Goal: Task Accomplishment & Management: Use online tool/utility

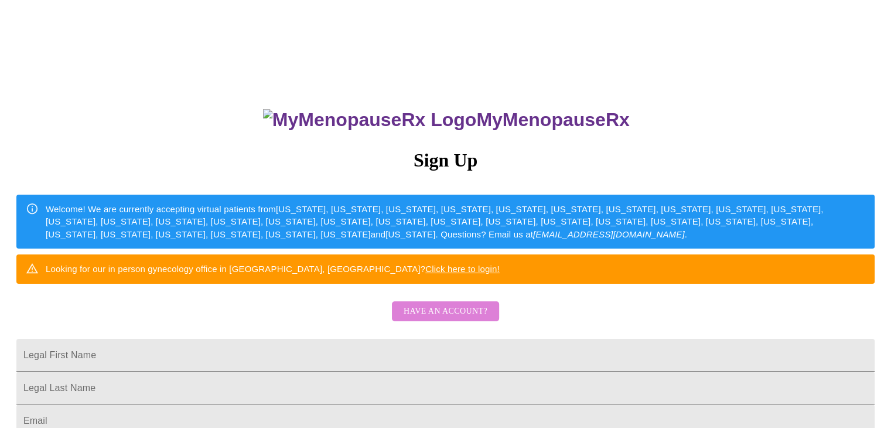
click at [450, 319] on span "Have an account?" at bounding box center [446, 311] width 84 height 15
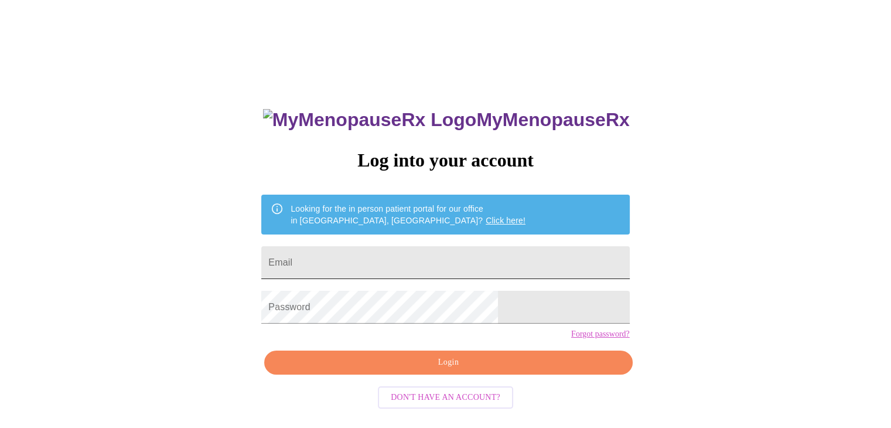
click at [373, 258] on input "Email" at bounding box center [445, 262] width 368 height 33
click at [418, 261] on input "[EMAIL_ADDRESS][DOMAIN_NAME]" at bounding box center [445, 262] width 368 height 33
type input "[EMAIL_ADDRESS][DOMAIN_NAME]"
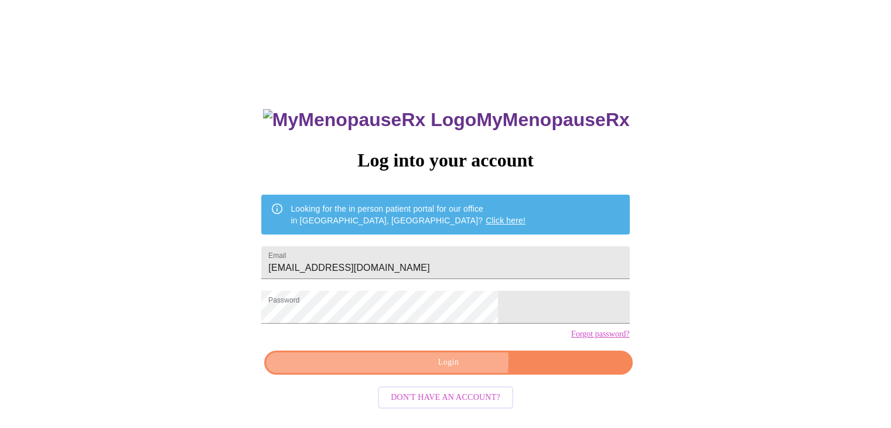
click at [452, 370] on span "Login" at bounding box center [448, 362] width 341 height 15
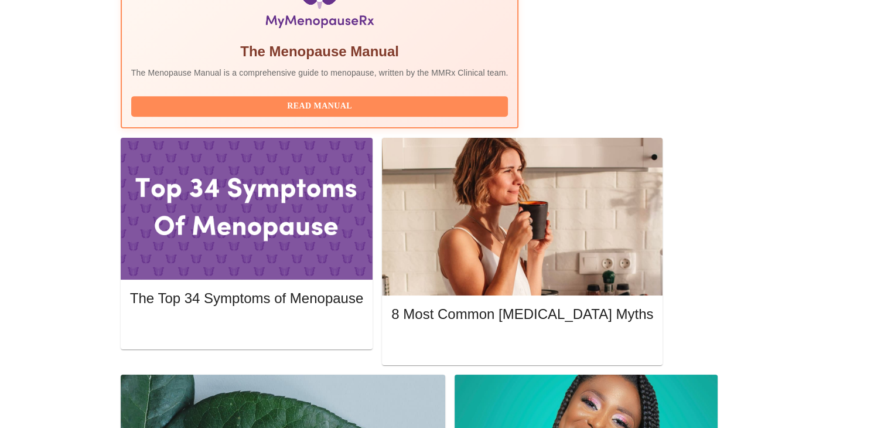
scroll to position [469, 0]
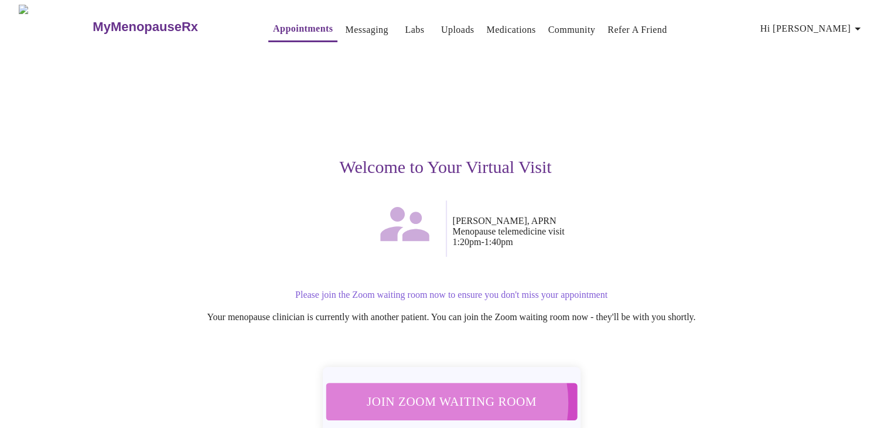
click at [447, 396] on span "Join Zoom Waiting Room" at bounding box center [451, 401] width 221 height 22
click at [464, 393] on span "Join Zoom Waiting Room" at bounding box center [451, 401] width 220 height 22
click at [457, 404] on span "Join Zoom Waiting Room" at bounding box center [451, 401] width 220 height 22
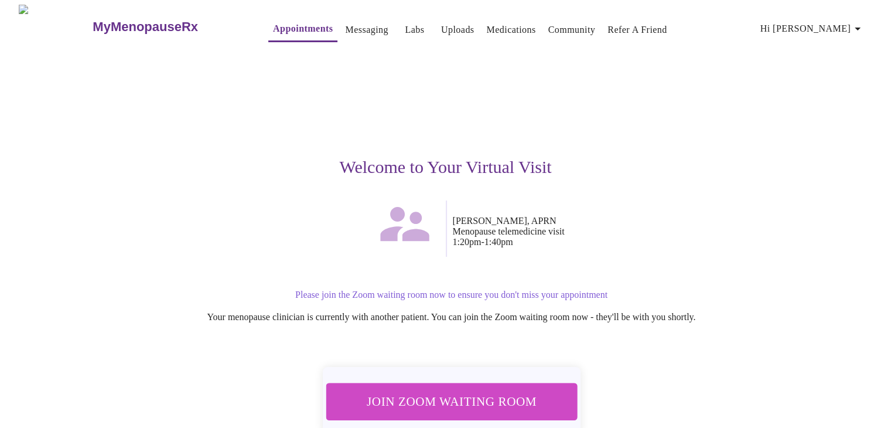
click at [345, 26] on link "Messaging" at bounding box center [366, 30] width 43 height 16
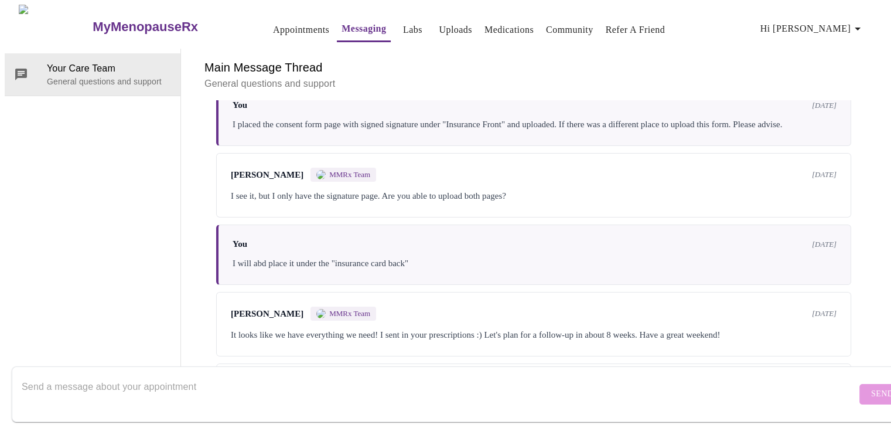
click at [281, 26] on link "Appointments" at bounding box center [301, 30] width 56 height 16
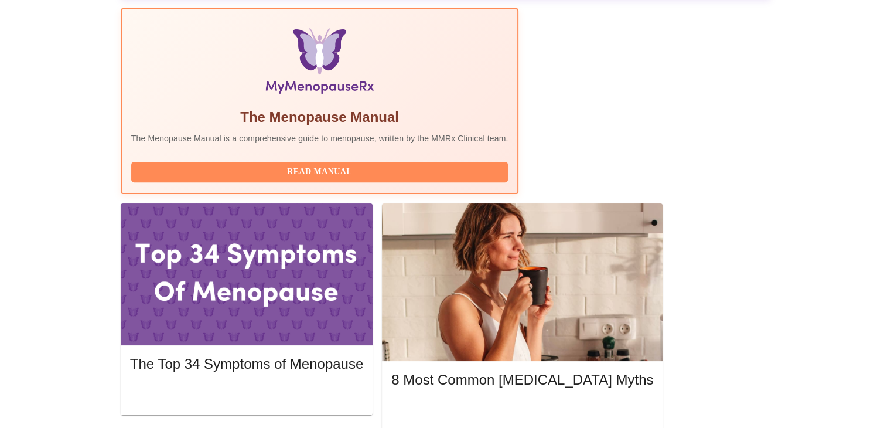
scroll to position [410, 0]
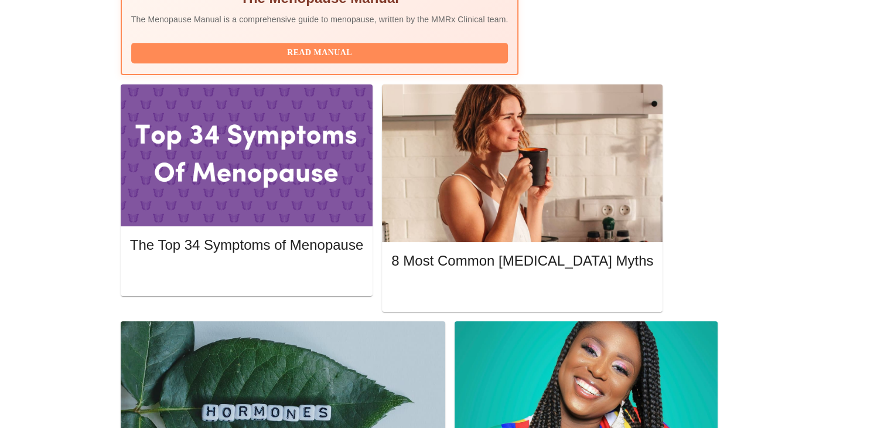
scroll to position [527, 0]
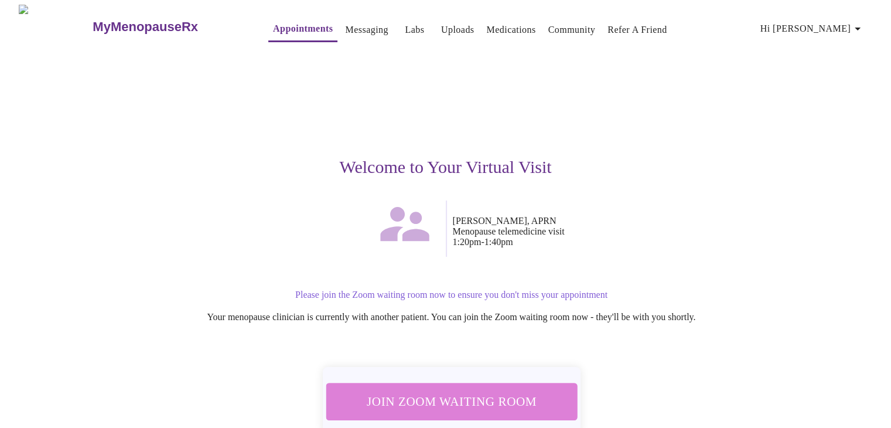
click at [449, 397] on span "Join Zoom Waiting Room" at bounding box center [451, 401] width 220 height 22
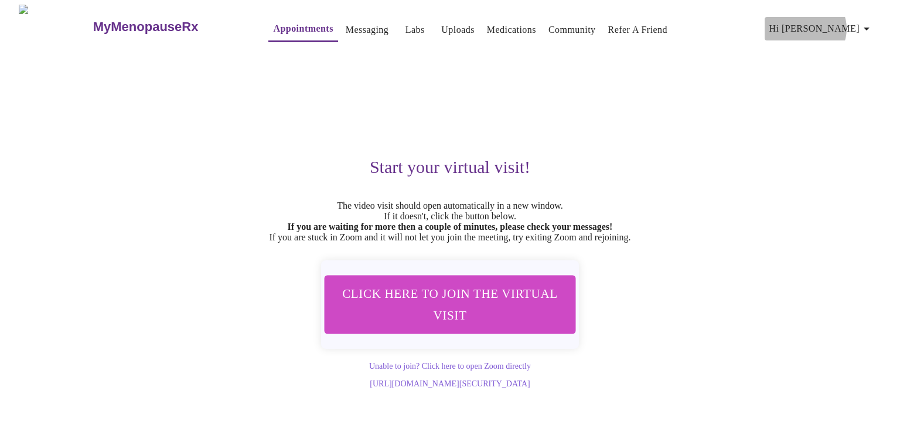
click at [850, 24] on span "Hi [PERSON_NAME]" at bounding box center [821, 29] width 104 height 16
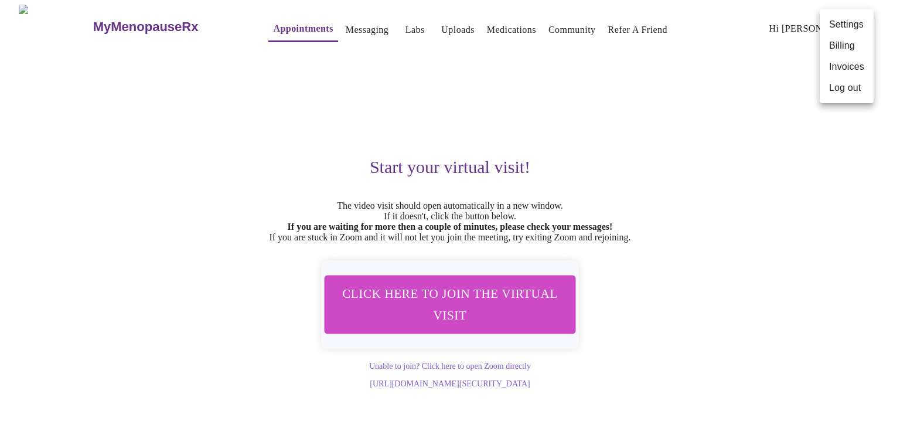
click at [844, 88] on li "Log out" at bounding box center [847, 87] width 54 height 21
